Goal: Task Accomplishment & Management: Manage account settings

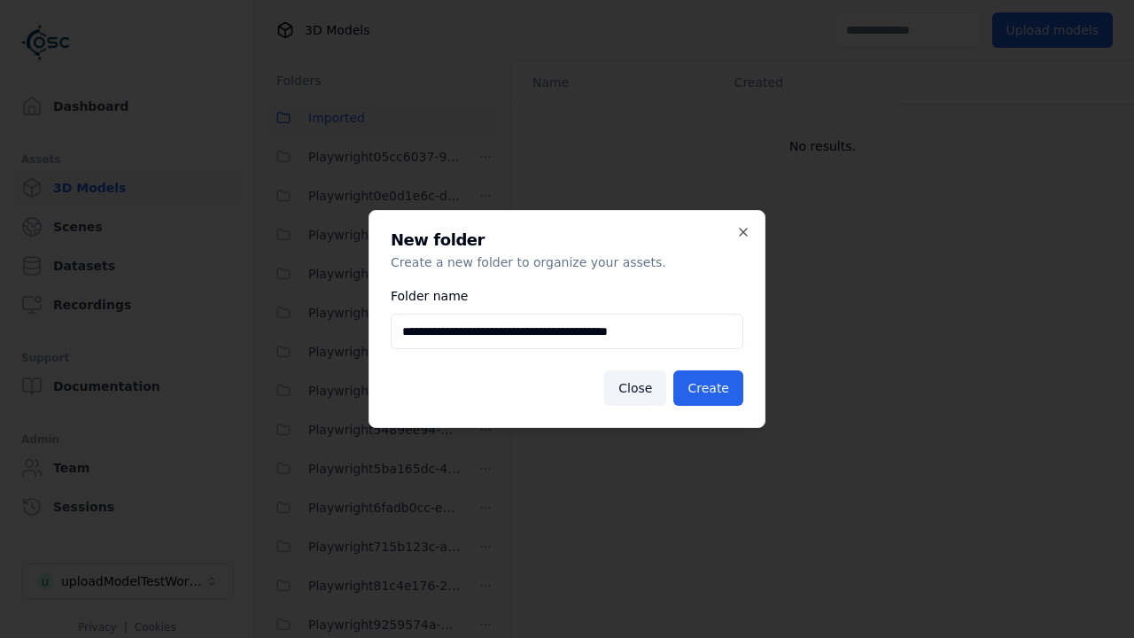
scroll to position [703, 0]
type input "**********"
click at [711, 388] on button "Create" at bounding box center [708, 387] width 70 height 35
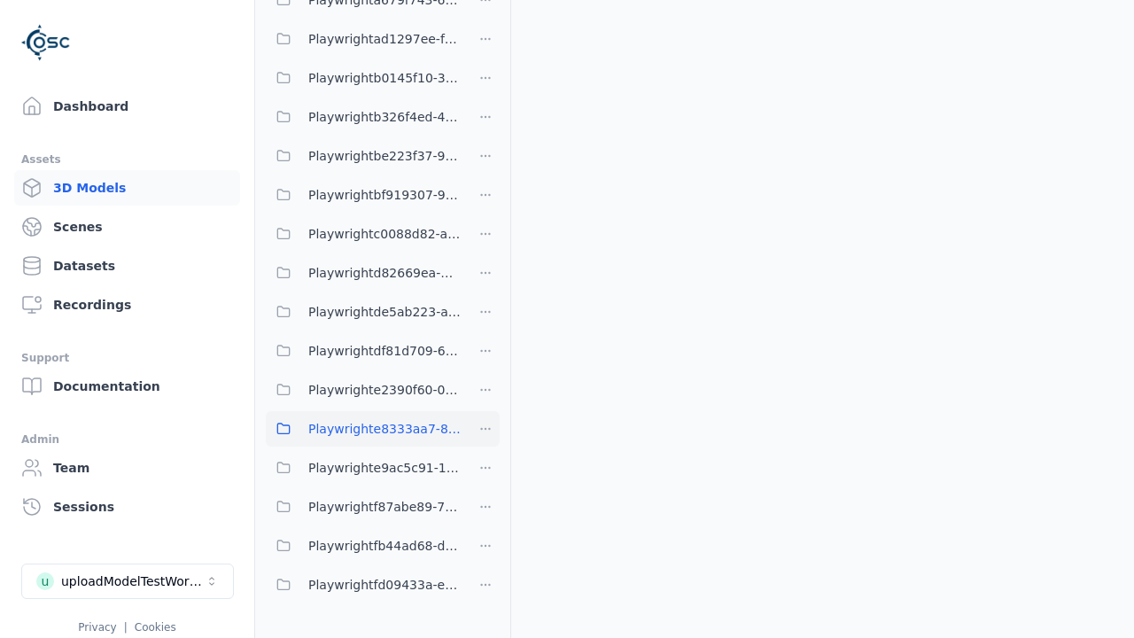
click at [363, 429] on span "Playwrighte8333aa7-807a-4e7c-b739-5fc888caa9e7" at bounding box center [384, 428] width 152 height 21
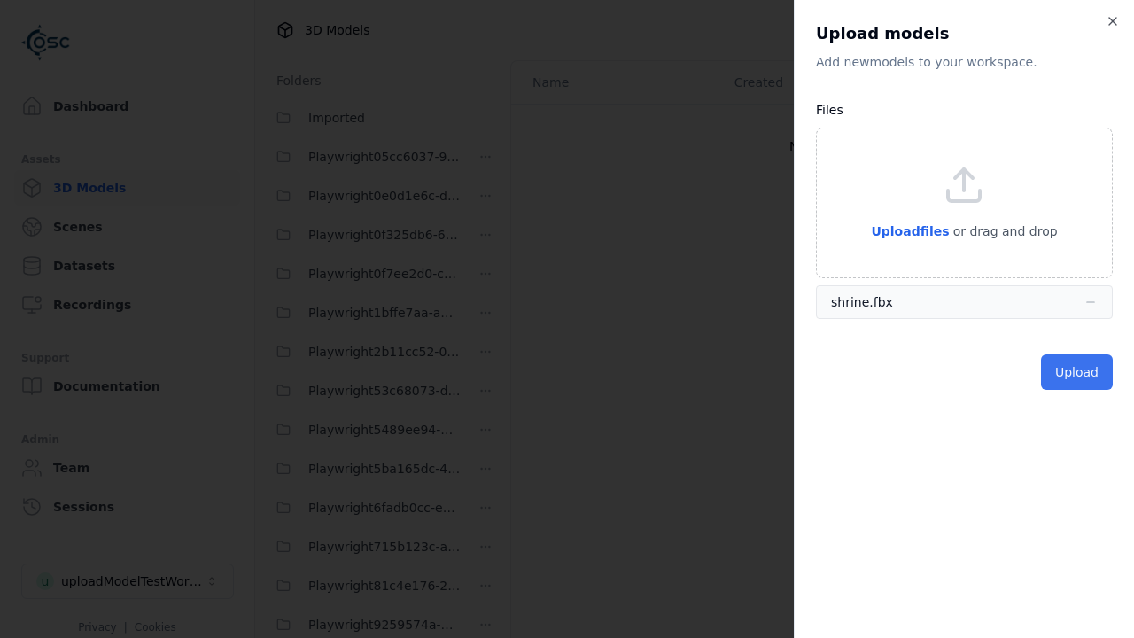
click at [1079, 372] on button "Upload" at bounding box center [1077, 371] width 72 height 35
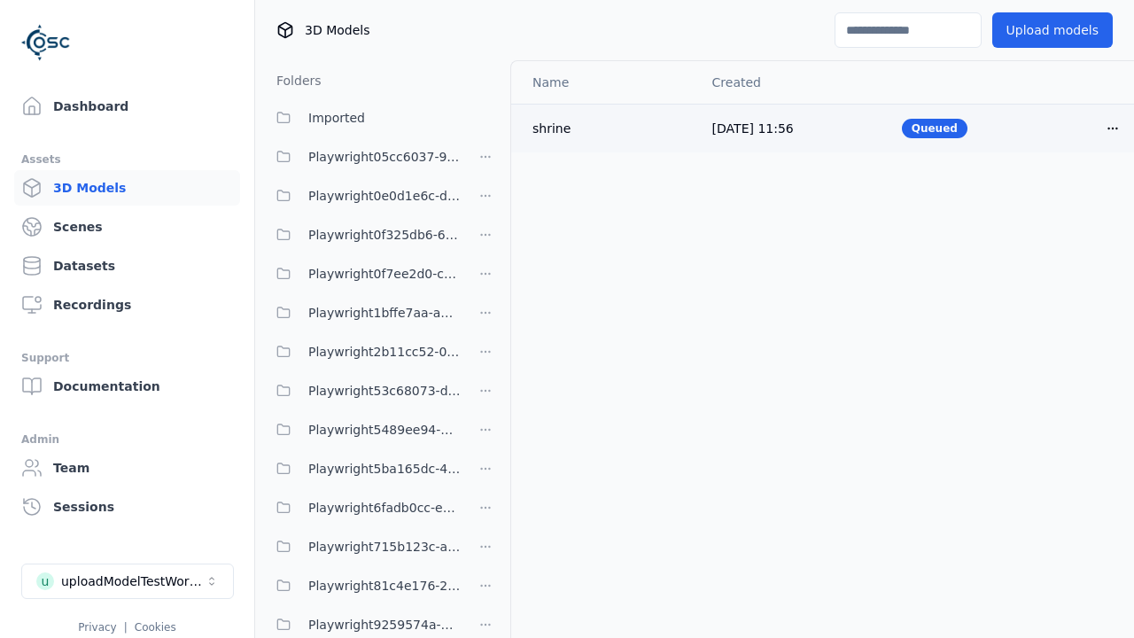
click at [1113, 128] on html "Support Dashboard Assets 3D Models Scenes Datasets Recordings Support Documenta…" at bounding box center [567, 319] width 1134 height 638
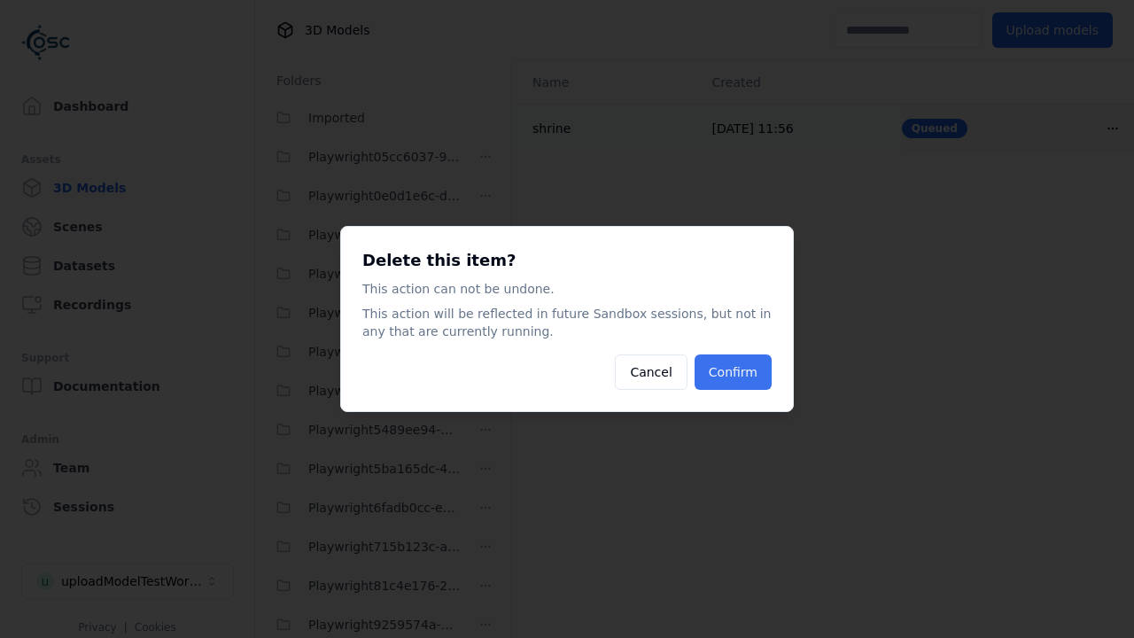
click at [735, 372] on button "Confirm" at bounding box center [733, 371] width 77 height 35
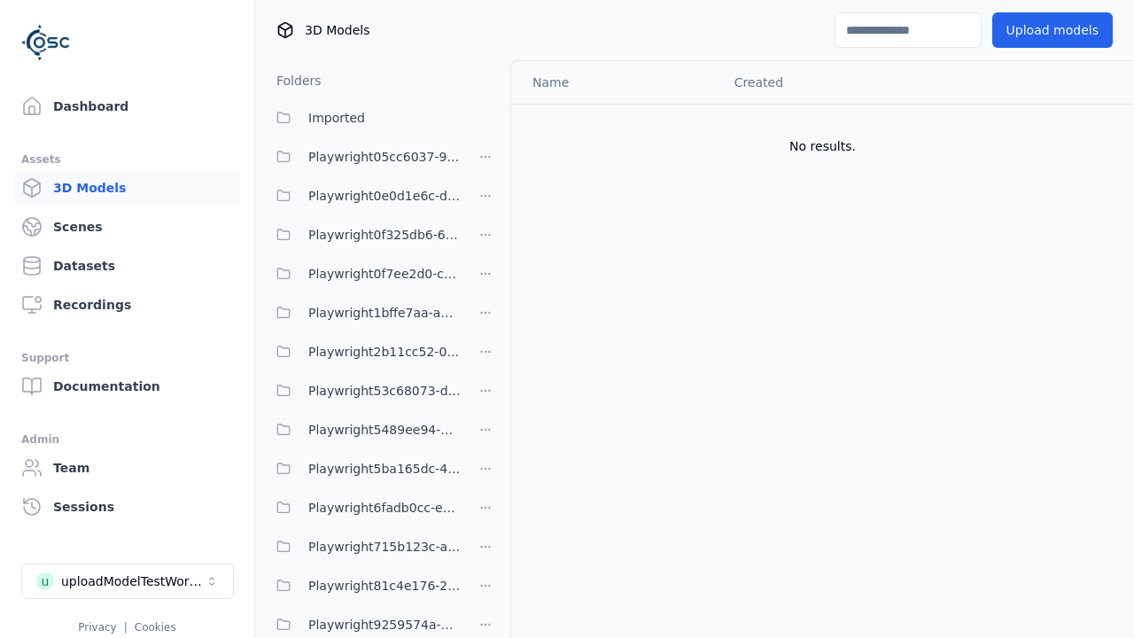
scroll to position [805, 0]
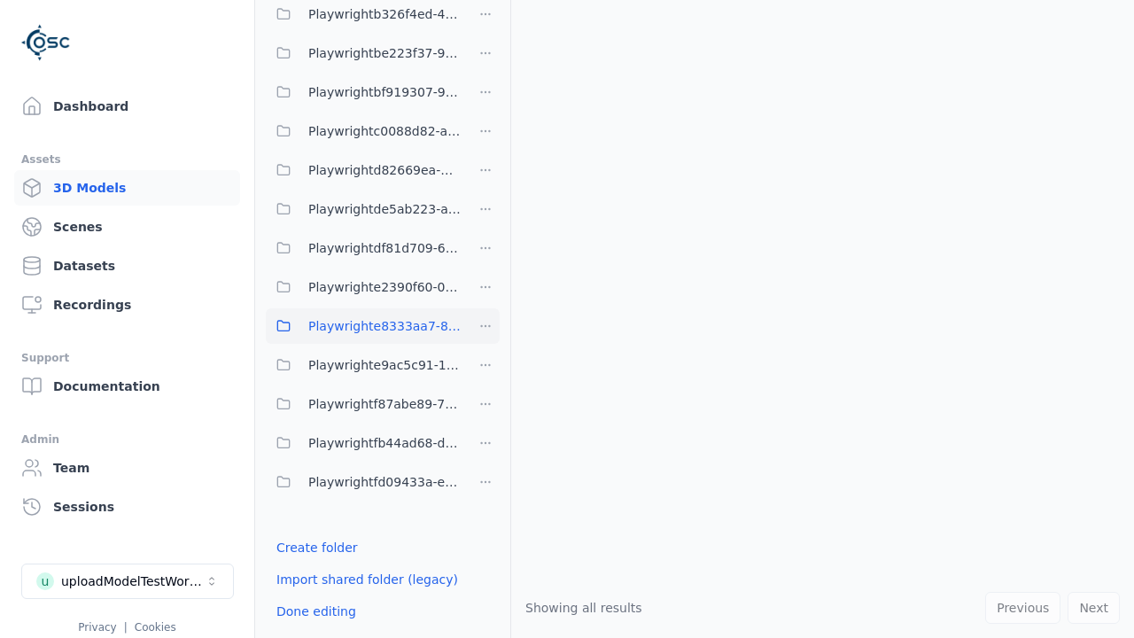
click at [486, 326] on html "Support Dashboard Assets 3D Models Scenes Datasets Recordings Support Documenta…" at bounding box center [567, 319] width 1134 height 638
click at [486, 447] on div "Delete" at bounding box center [492, 447] width 119 height 28
